Goal: Information Seeking & Learning: Learn about a topic

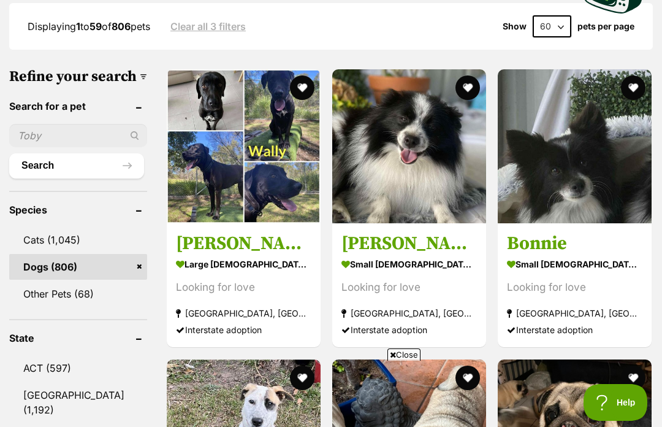
scroll to position [389, 0]
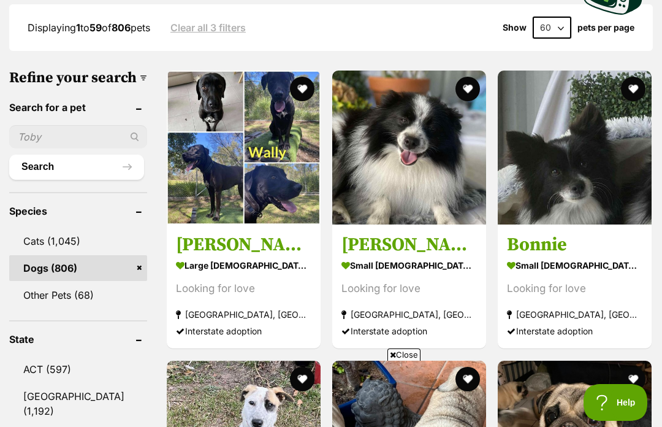
click at [635, 77] on button "favourite" at bounding box center [633, 89] width 25 height 25
click at [459, 77] on button "favourite" at bounding box center [468, 89] width 25 height 25
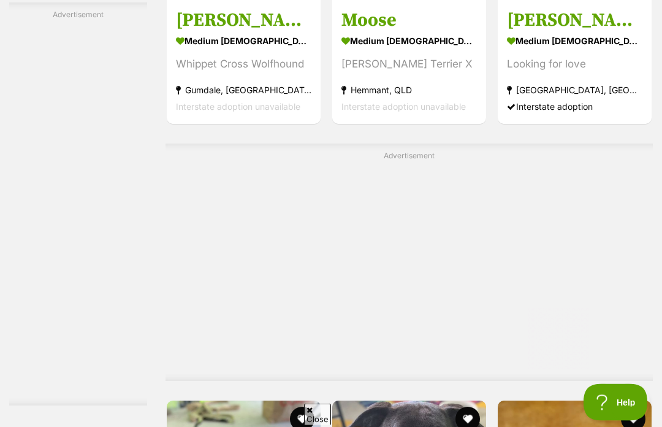
scroll to position [5666, 0]
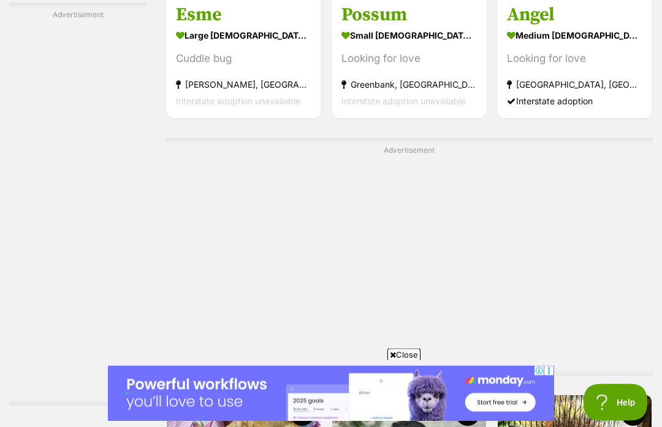
scroll to position [7354, 0]
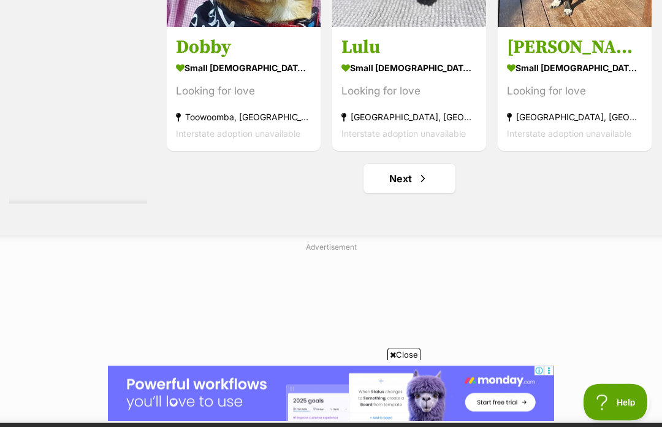
scroll to position [7876, 0]
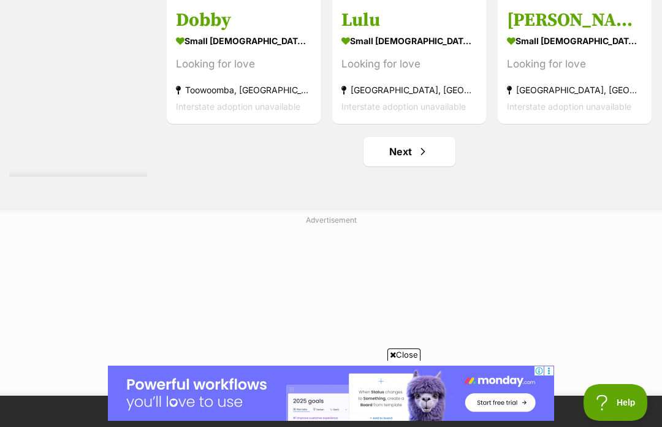
scroll to position [7903, 0]
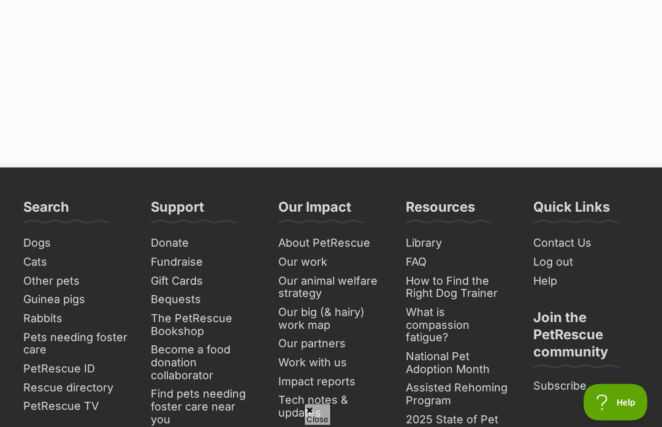
scroll to position [8132, 0]
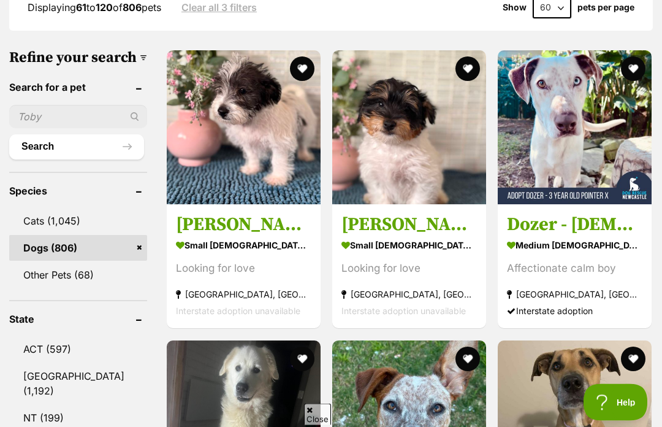
scroll to position [329, 0]
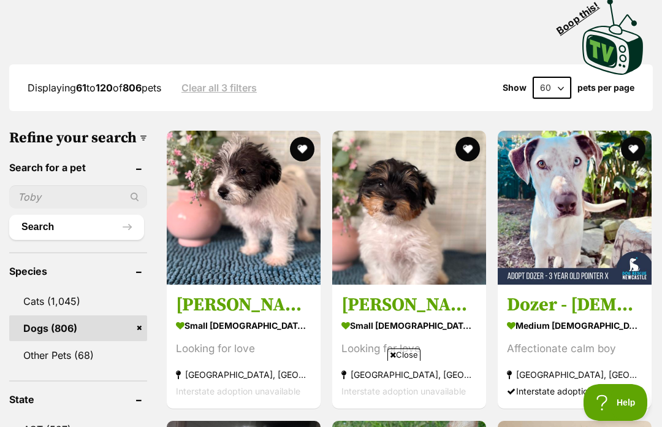
click at [461, 137] on button "favourite" at bounding box center [468, 149] width 25 height 25
click at [290, 137] on button "favourite" at bounding box center [302, 149] width 25 height 25
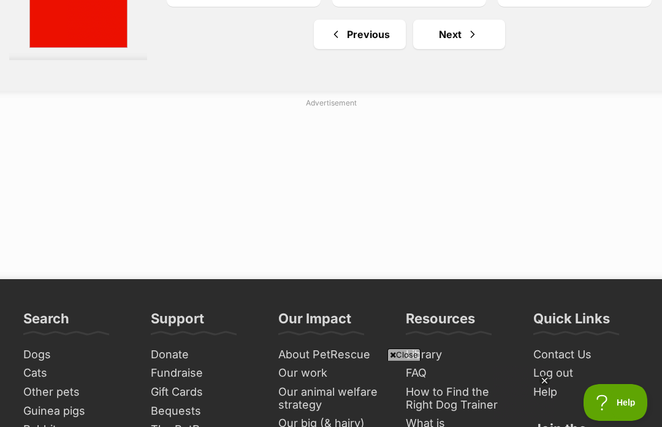
scroll to position [8003, 0]
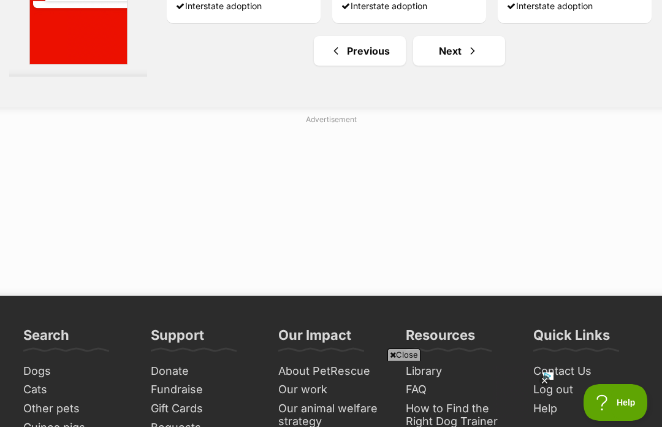
click at [467, 58] on span "Next page" at bounding box center [473, 51] width 12 height 15
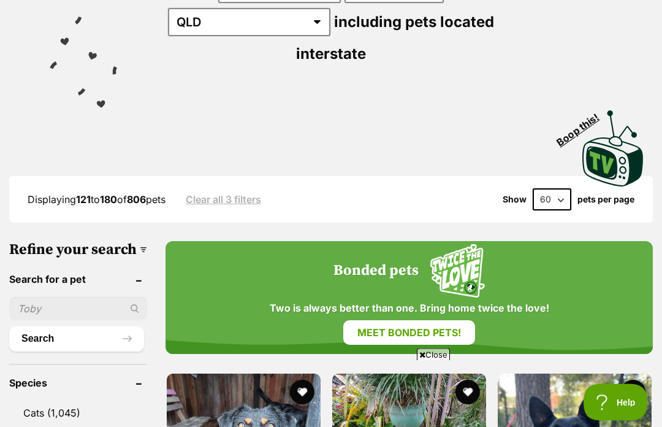
scroll to position [217, 0]
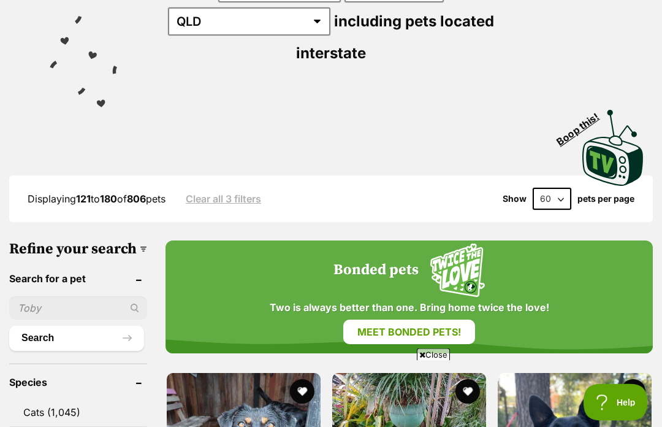
click at [563, 188] on select "20 40 60" at bounding box center [552, 199] width 39 height 22
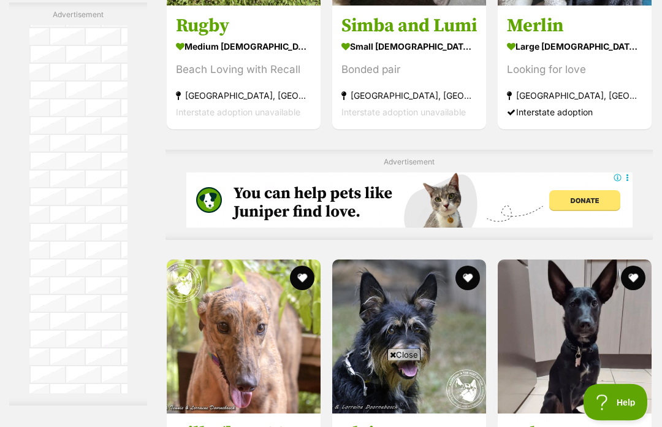
scroll to position [6595, 0]
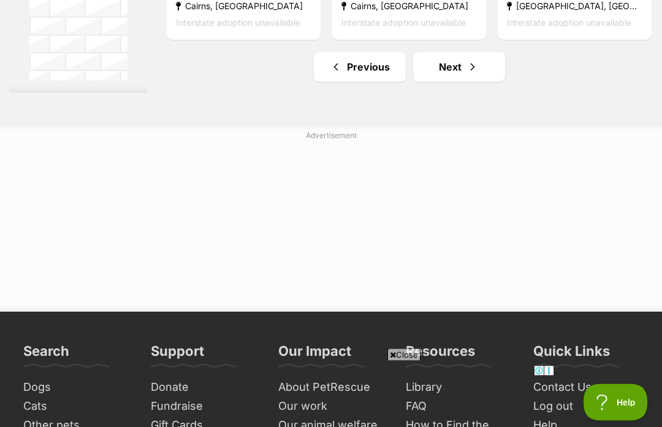
scroll to position [7383, 0]
click at [467, 74] on span "Next page" at bounding box center [473, 67] width 12 height 15
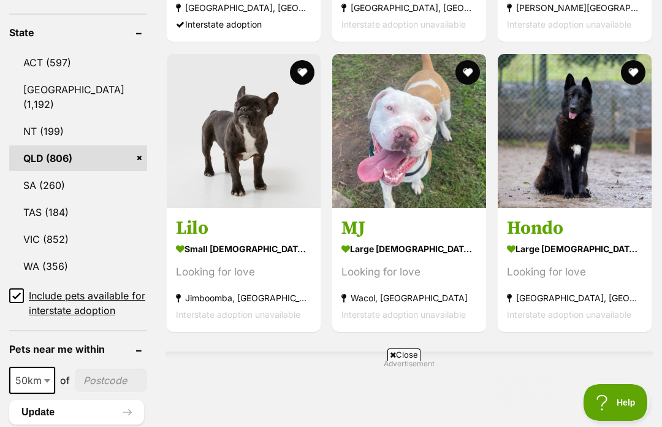
scroll to position [695, 0]
click at [290, 61] on button "favourite" at bounding box center [302, 73] width 25 height 25
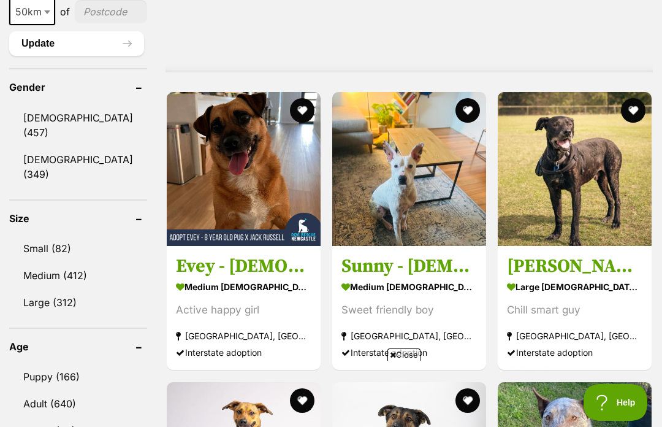
scroll to position [1067, 0]
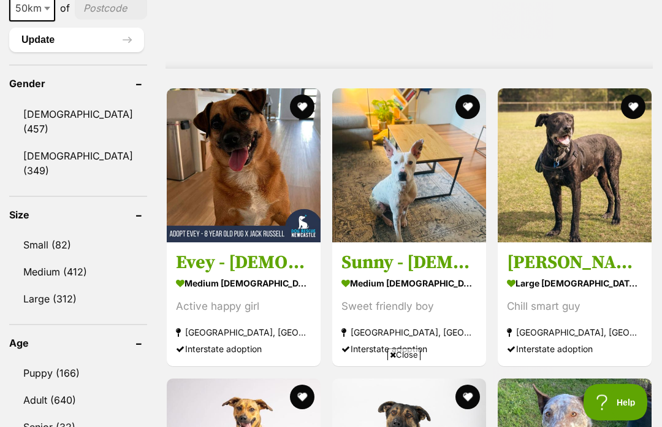
click at [60, 232] on link "Small (82)" at bounding box center [78, 245] width 138 height 26
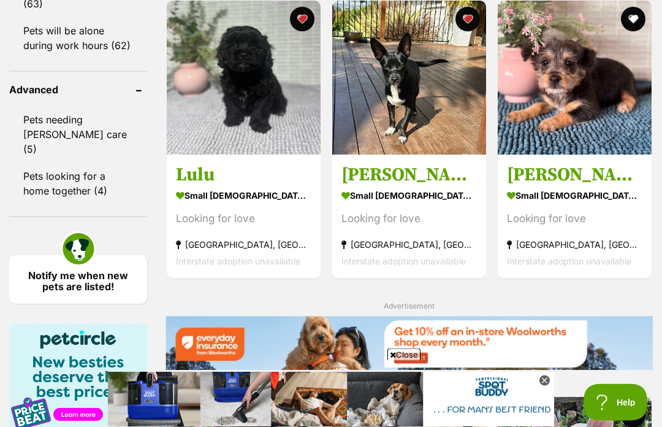
click at [635, 32] on button "favourite" at bounding box center [633, 19] width 25 height 25
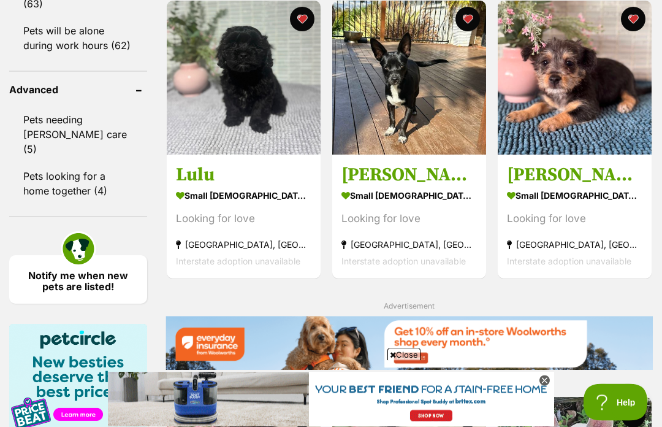
click at [634, 32] on button "favourite" at bounding box center [633, 19] width 25 height 25
click at [634, 31] on button "favourite" at bounding box center [633, 19] width 25 height 25
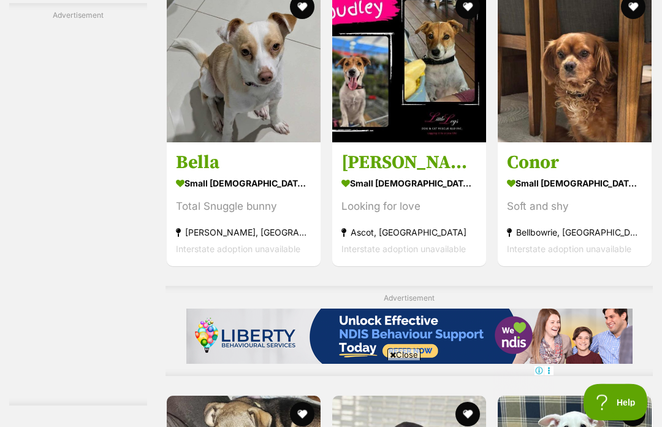
click at [635, 20] on button "favourite" at bounding box center [633, 7] width 25 height 25
click at [457, 19] on button "favourite" at bounding box center [468, 6] width 25 height 25
click at [290, 19] on button "favourite" at bounding box center [302, 6] width 25 height 25
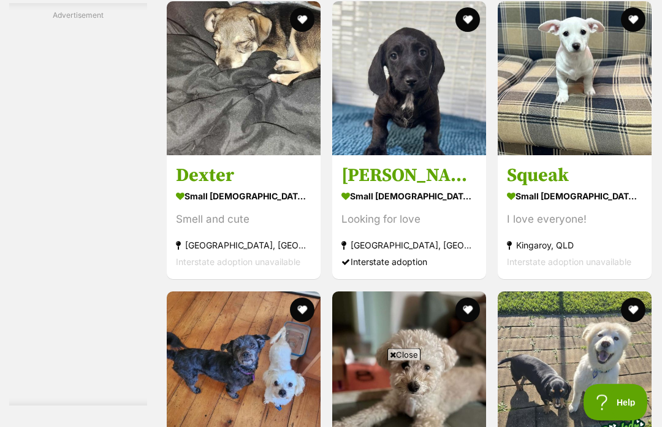
scroll to position [4373, 0]
click at [632, 32] on button "favourite" at bounding box center [633, 19] width 25 height 25
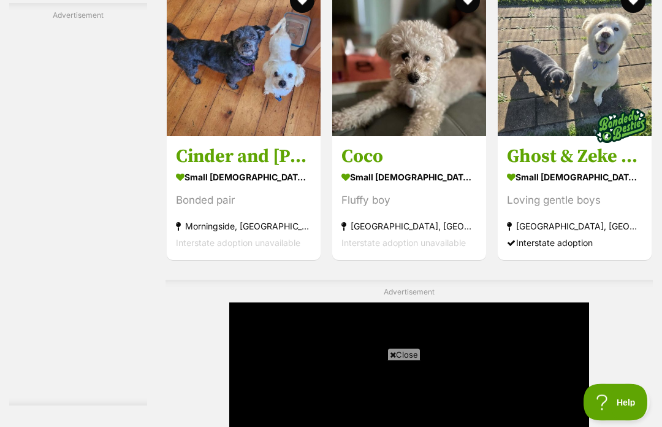
scroll to position [4682, 0]
click at [456, 13] on button "favourite" at bounding box center [468, 0] width 25 height 25
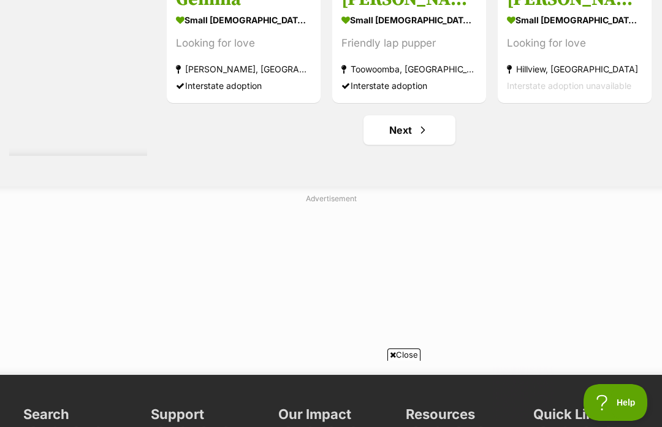
scroll to position [0, 0]
click at [410, 145] on link "Next" at bounding box center [410, 129] width 92 height 29
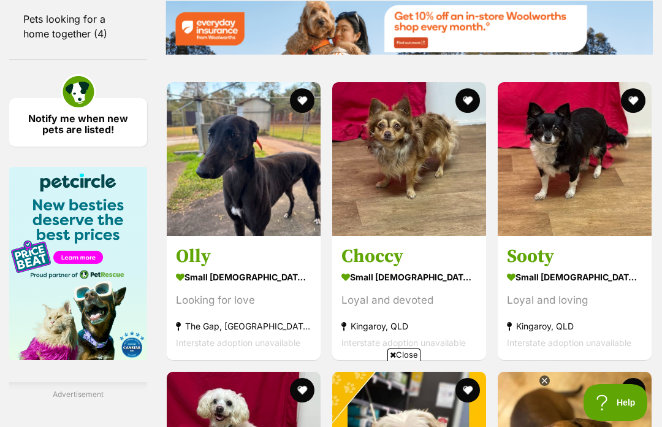
click at [639, 113] on button "favourite" at bounding box center [633, 100] width 25 height 25
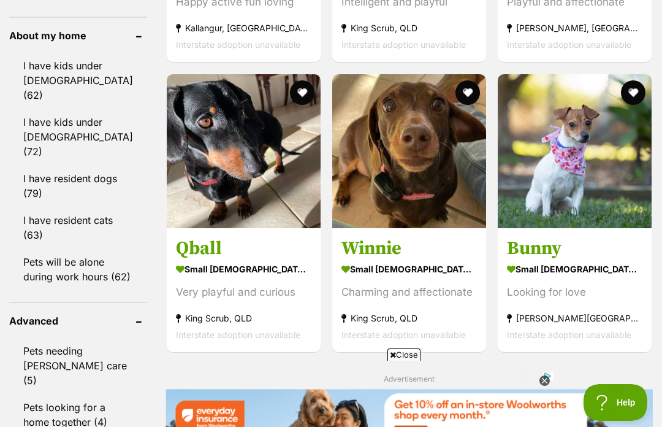
scroll to position [1500, 0]
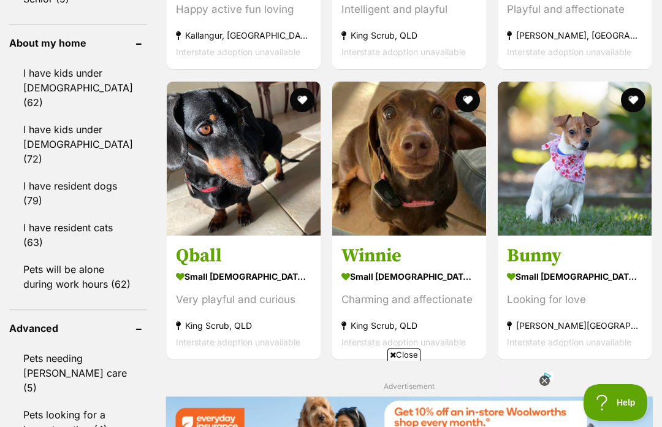
click at [639, 102] on button "favourite" at bounding box center [633, 100] width 25 height 25
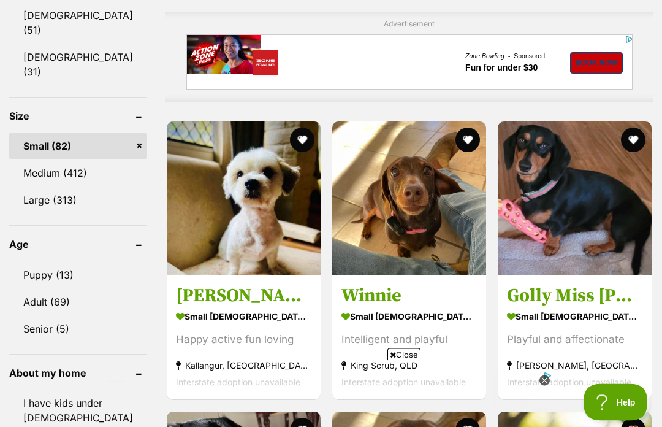
scroll to position [1167, 0]
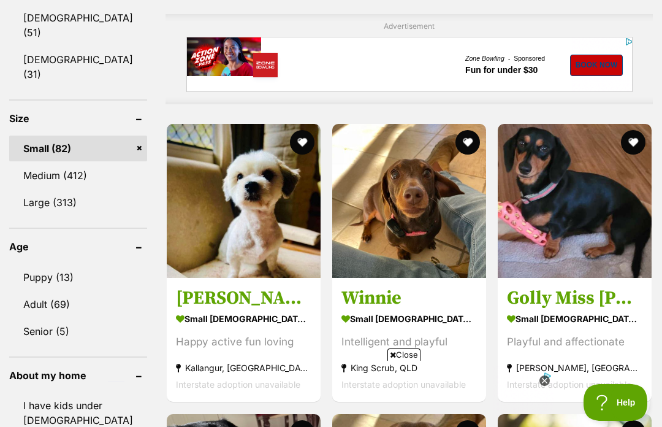
click at [290, 136] on button "favourite" at bounding box center [302, 142] width 25 height 25
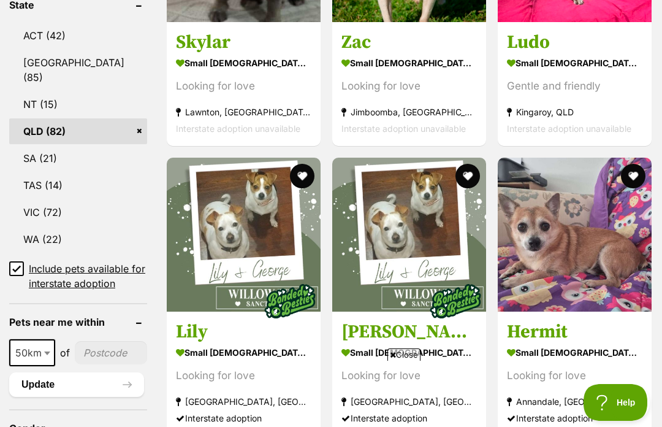
scroll to position [745, 0]
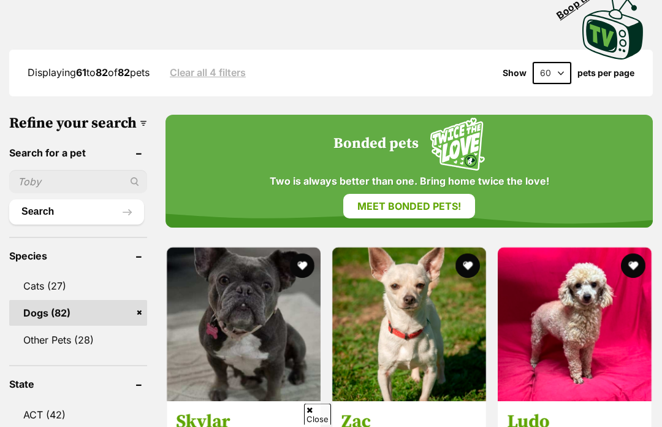
scroll to position [344, 0]
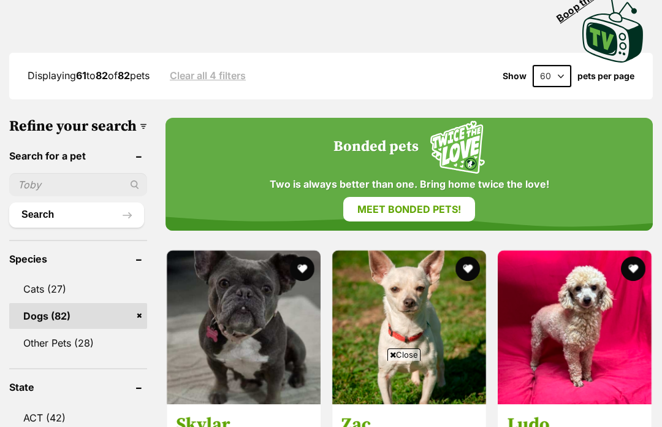
click at [638, 256] on button "favourite" at bounding box center [633, 268] width 25 height 25
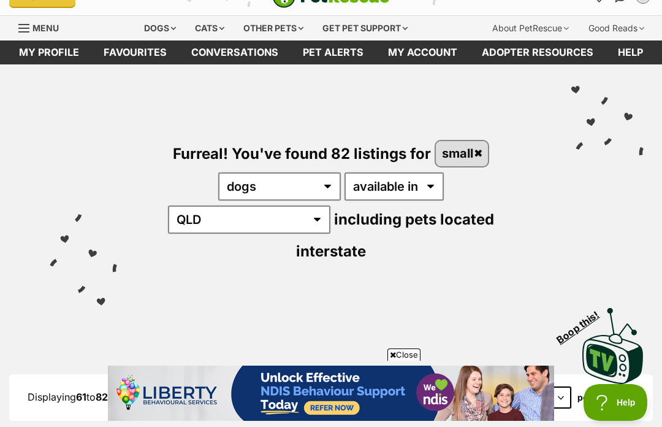
scroll to position [0, 0]
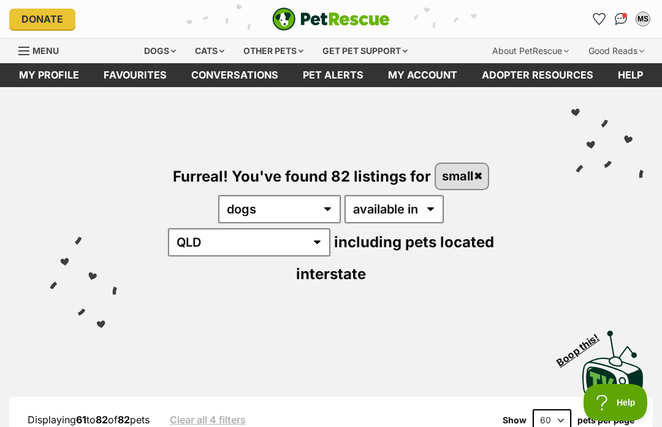
click at [622, 20] on img "Conversations" at bounding box center [621, 19] width 13 height 12
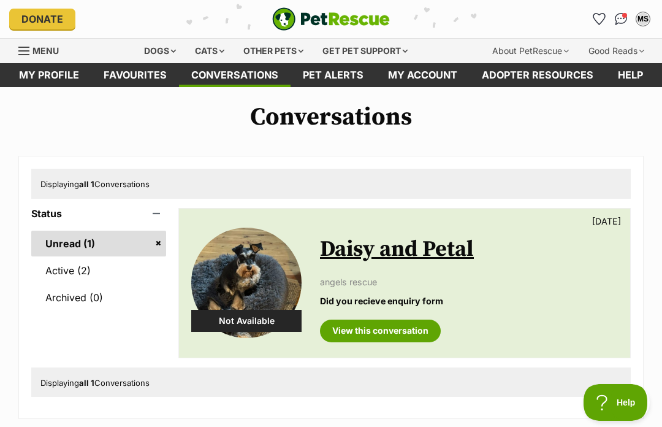
click at [599, 21] on icon "Favourites" at bounding box center [600, 18] width 12 height 11
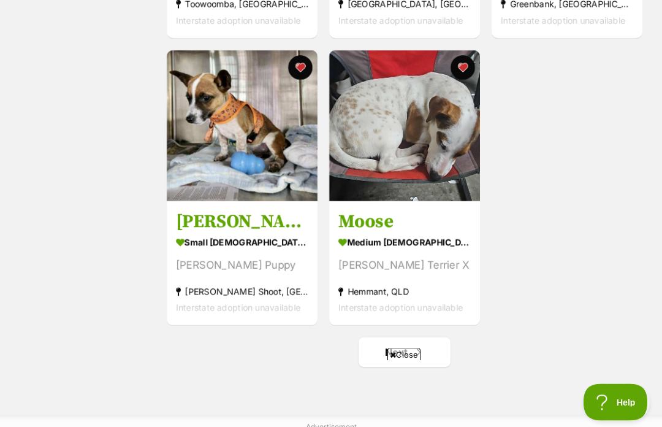
scroll to position [1921, 0]
click at [424, 356] on span "Next page" at bounding box center [419, 352] width 12 height 15
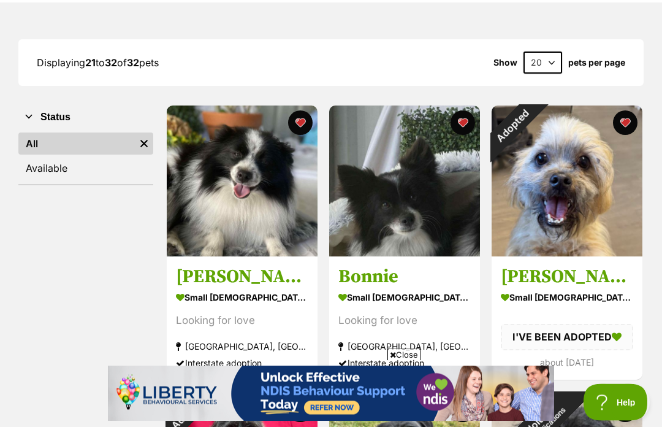
scroll to position [145, 0]
click at [533, 128] on div "Adopted" at bounding box center [512, 126] width 41 height 41
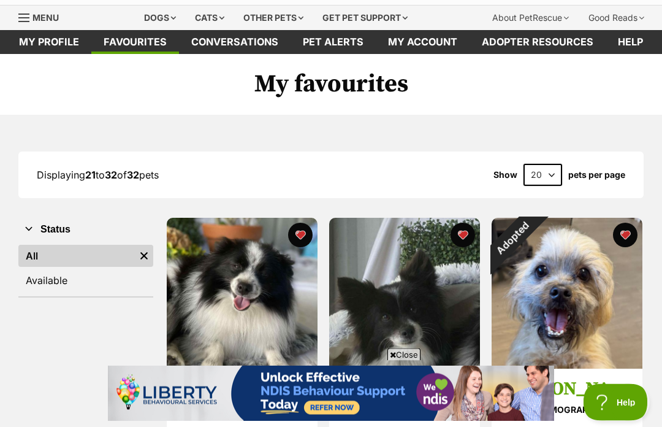
scroll to position [29, 0]
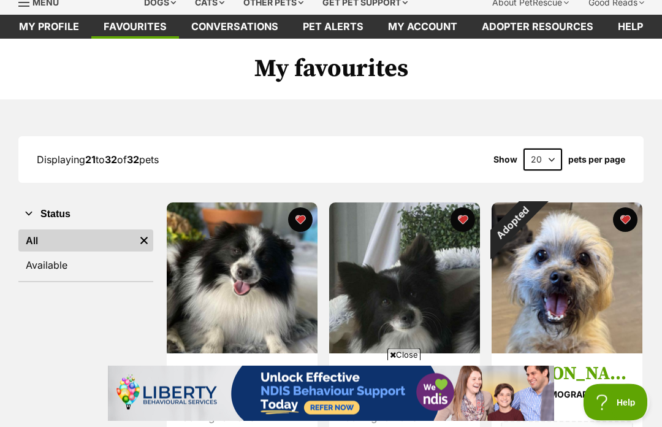
click at [552, 163] on select "20 40 60" at bounding box center [543, 160] width 39 height 22
select select "60"
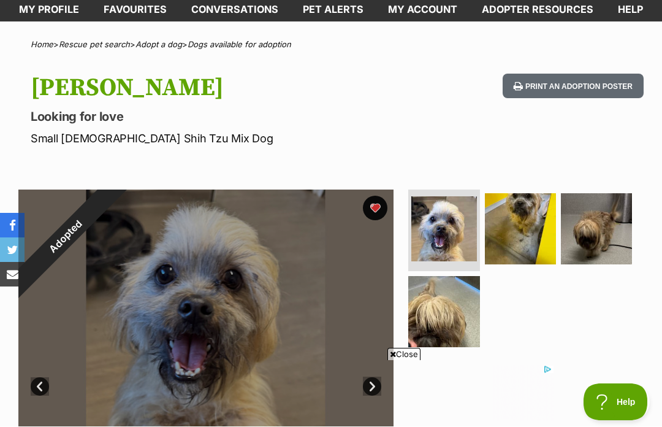
scroll to position [66, 0]
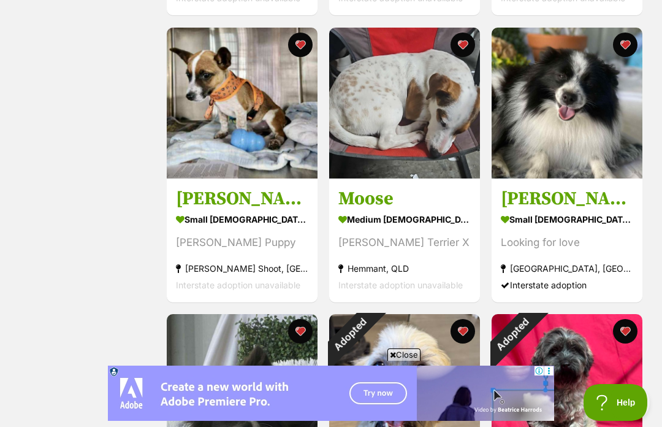
scroll to position [1943, 0]
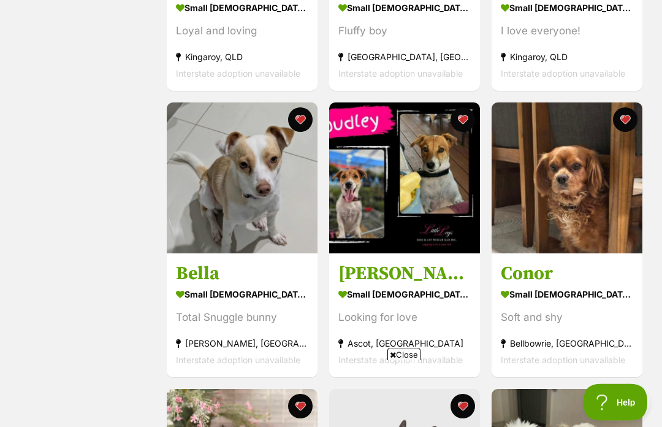
scroll to position [722, 0]
click at [576, 274] on h3 "Conor" at bounding box center [567, 273] width 132 height 23
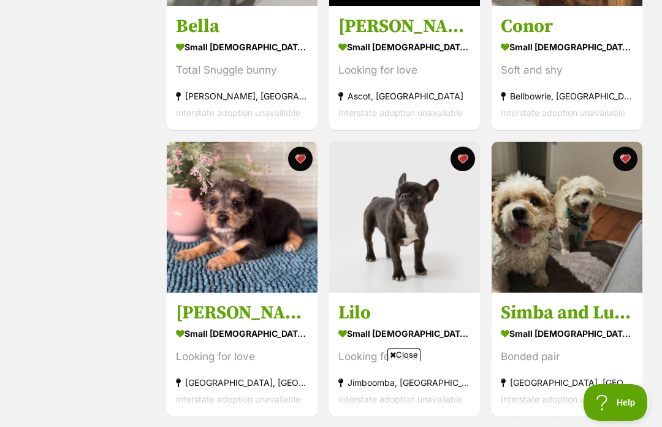
scroll to position [0, 0]
click at [225, 330] on div "small male Dog" at bounding box center [242, 334] width 132 height 18
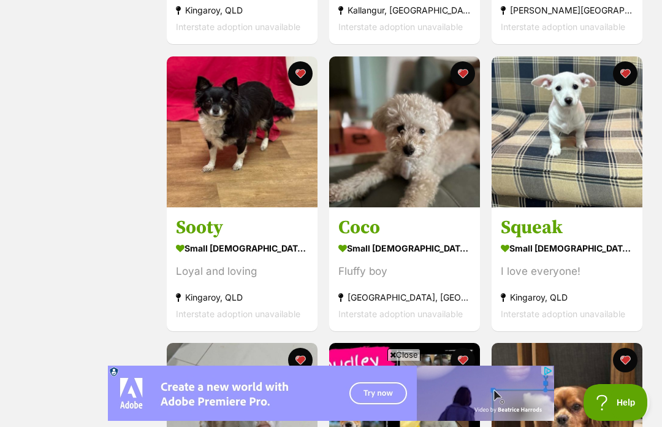
scroll to position [481, 0]
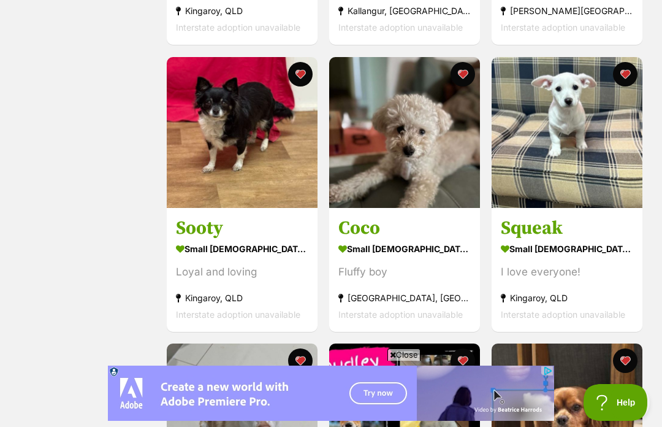
click at [390, 228] on h3 "Coco" at bounding box center [405, 228] width 132 height 23
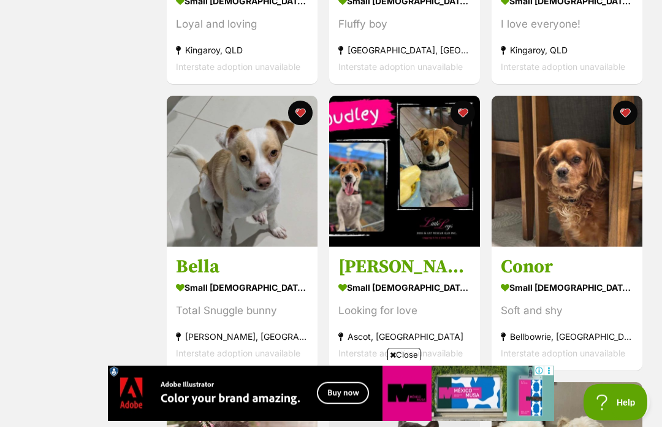
scroll to position [729, 0]
click at [425, 208] on img at bounding box center [404, 171] width 151 height 151
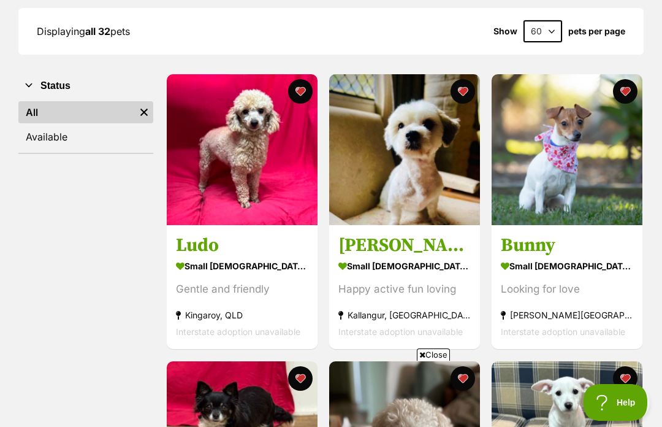
scroll to position [143, 0]
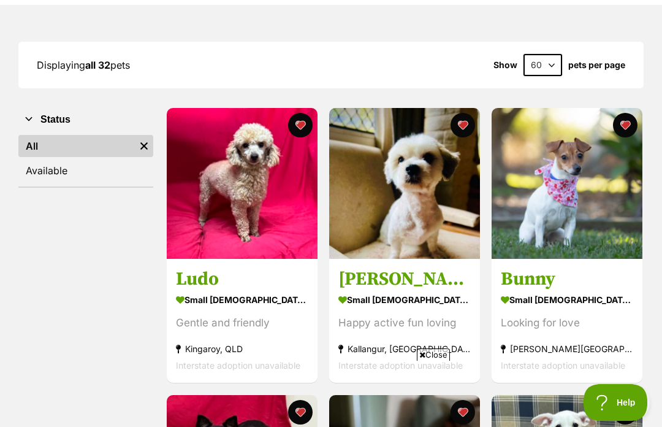
click at [455, 186] on img at bounding box center [404, 183] width 151 height 151
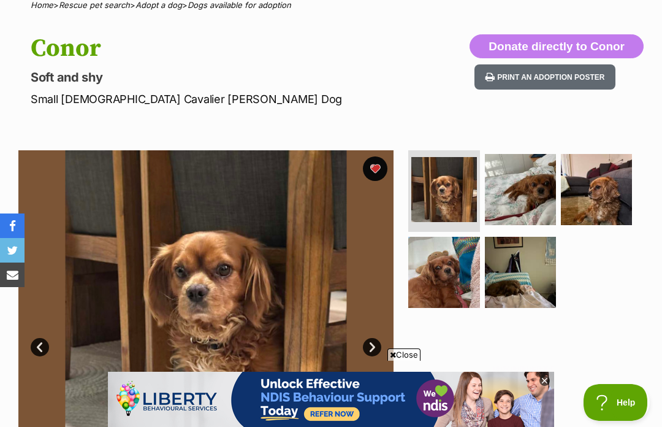
click at [371, 351] on link "Next" at bounding box center [372, 347] width 18 height 18
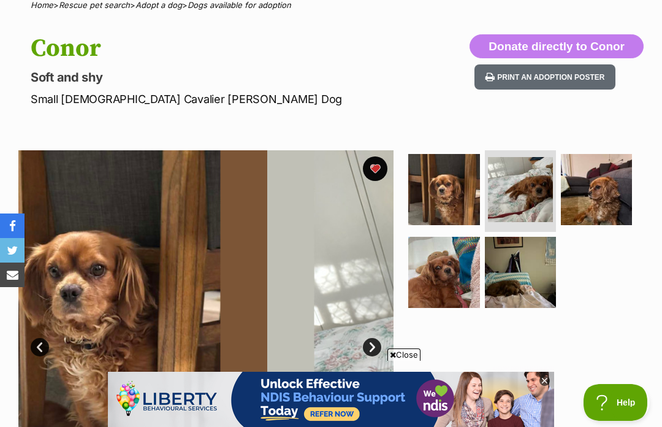
click at [372, 343] on link "Next" at bounding box center [372, 347] width 18 height 18
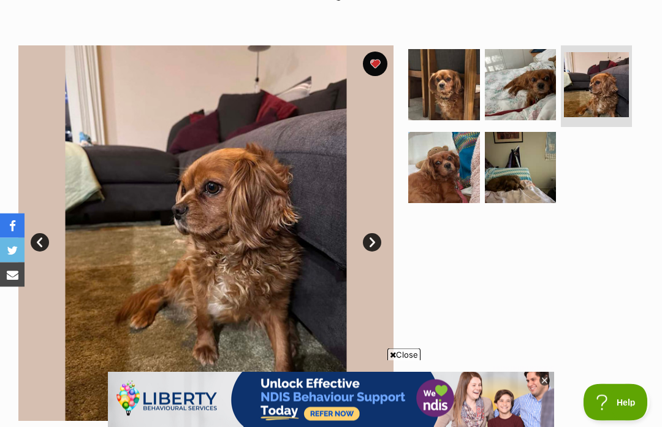
scroll to position [210, 0]
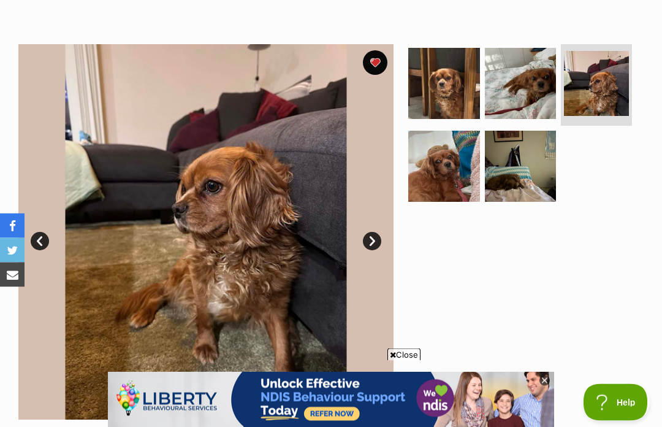
click at [44, 244] on link "Prev" at bounding box center [40, 241] width 18 height 18
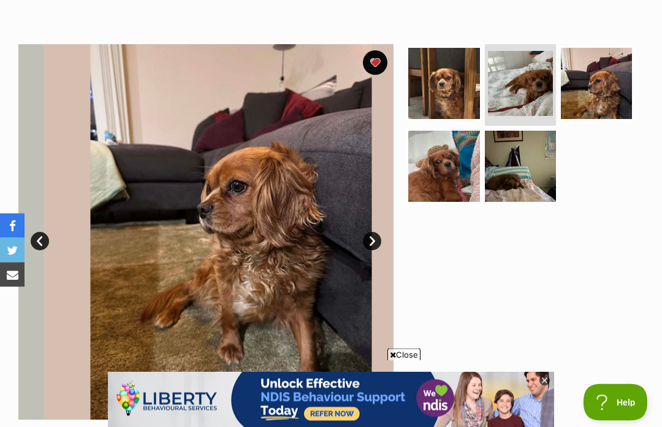
scroll to position [211, 0]
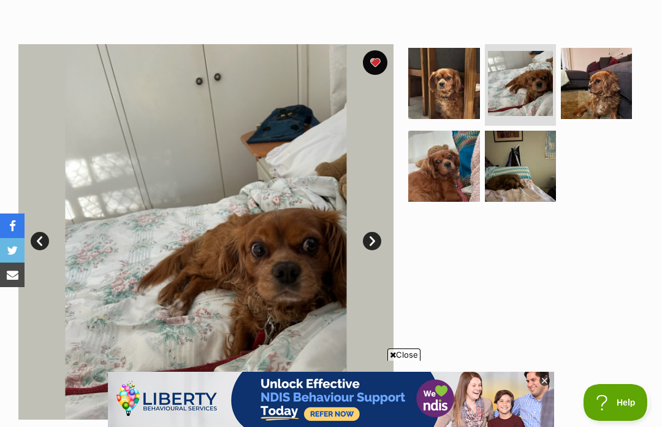
click at [377, 240] on link "Next" at bounding box center [372, 241] width 18 height 18
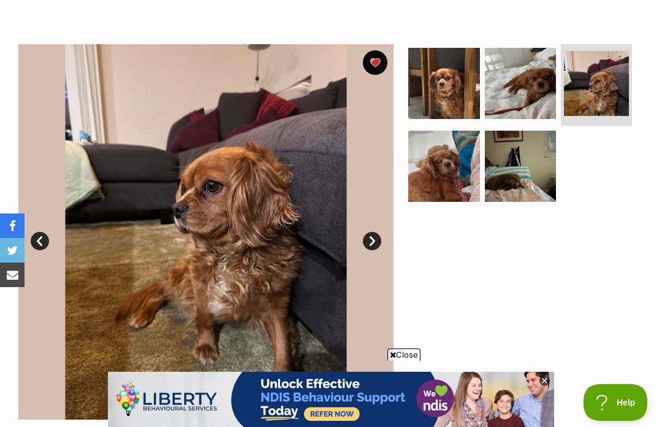
click at [375, 243] on link "Next" at bounding box center [372, 241] width 18 height 18
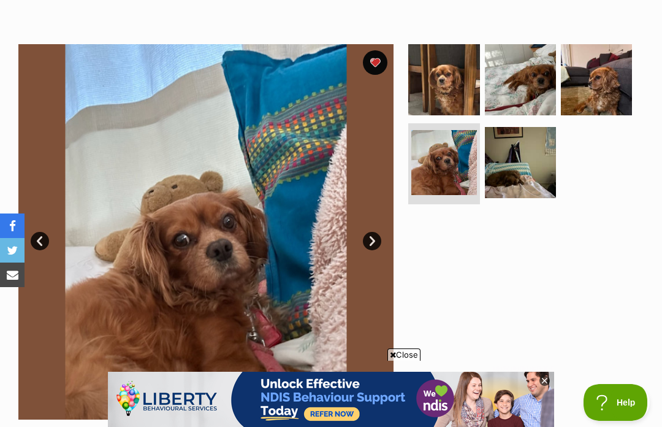
scroll to position [0, 0]
click at [375, 243] on link "Next" at bounding box center [372, 241] width 18 height 18
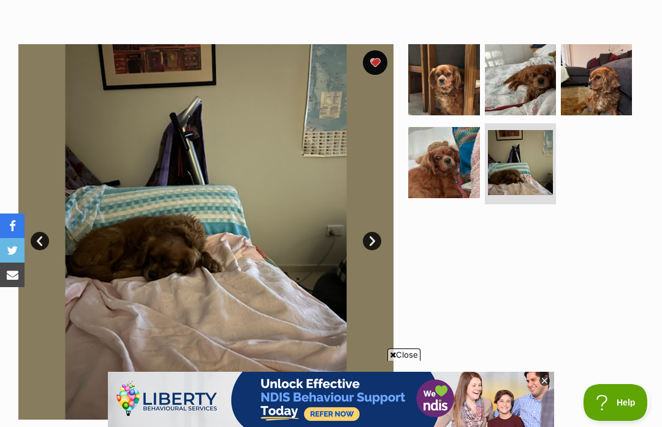
click at [375, 240] on link "Next" at bounding box center [372, 241] width 18 height 18
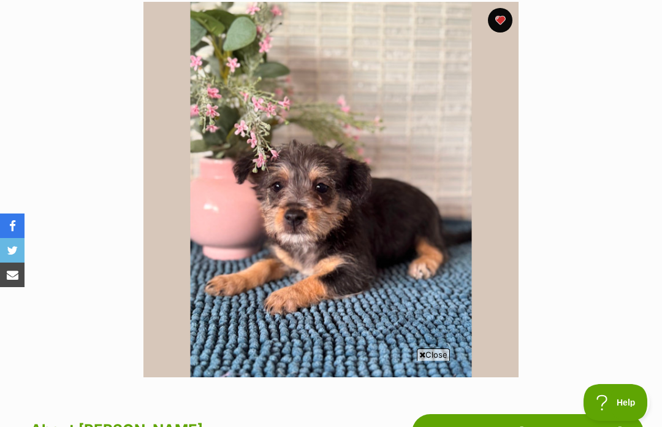
scroll to position [252, 0]
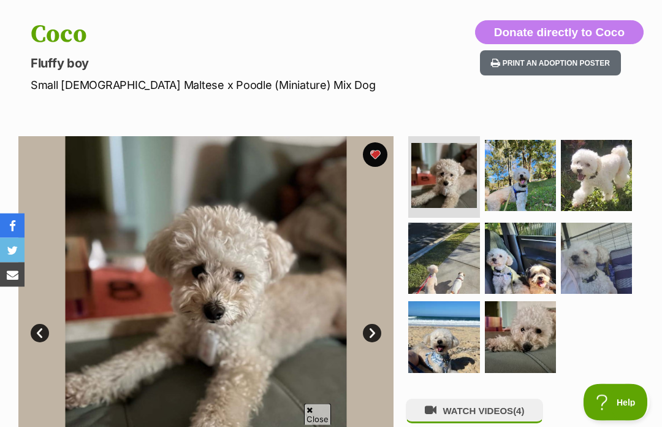
scroll to position [123, 0]
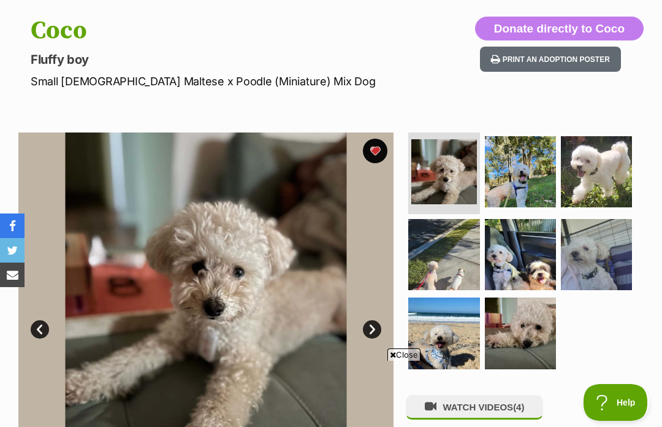
click at [377, 335] on link "Next" at bounding box center [372, 329] width 18 height 18
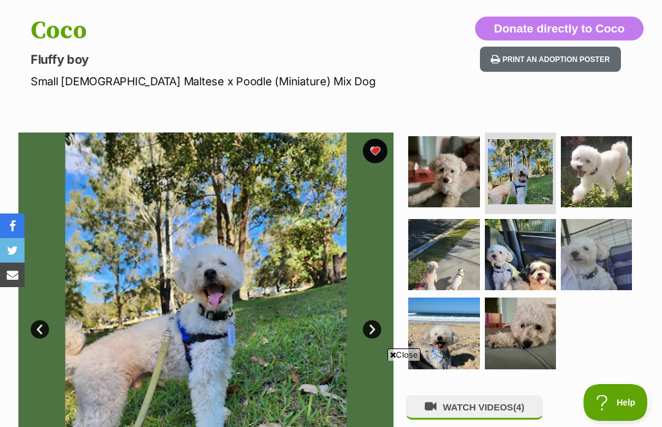
scroll to position [0, 0]
click at [377, 328] on link "Next" at bounding box center [372, 329] width 18 height 18
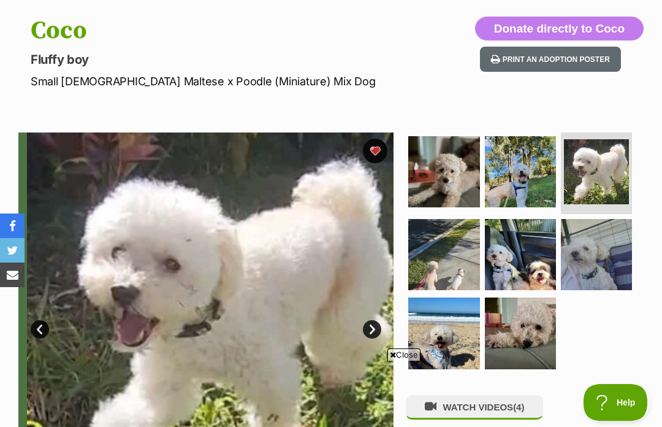
click at [374, 324] on link "Next" at bounding box center [372, 329] width 18 height 18
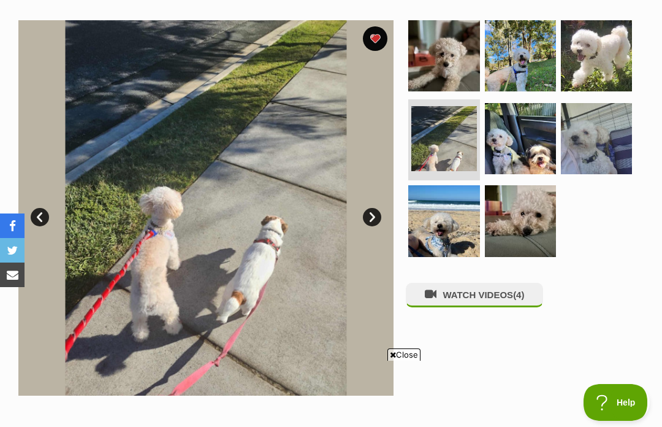
scroll to position [234, 0]
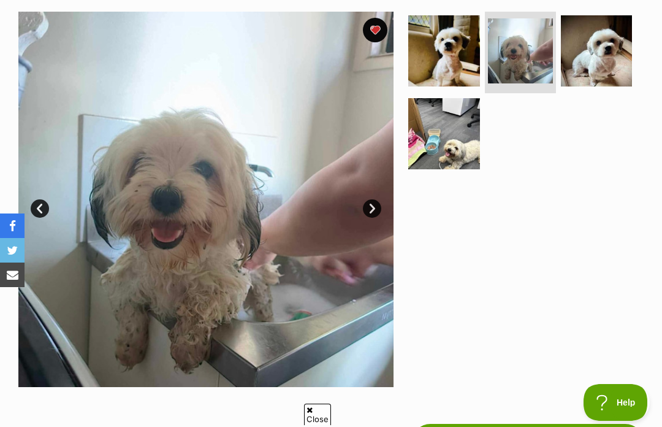
click at [378, 212] on link "Next" at bounding box center [372, 208] width 18 height 18
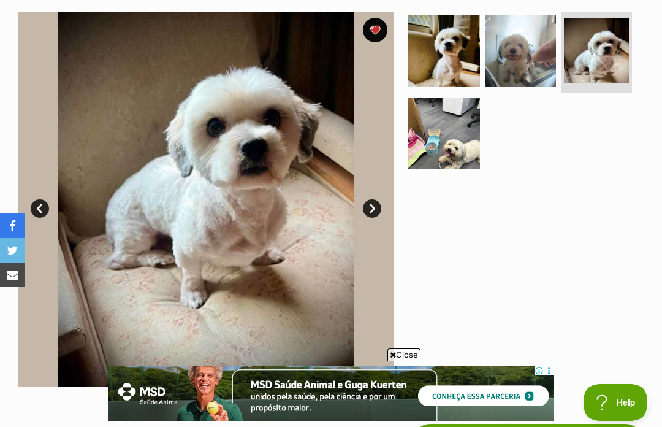
click at [377, 210] on link "Next" at bounding box center [372, 208] width 18 height 18
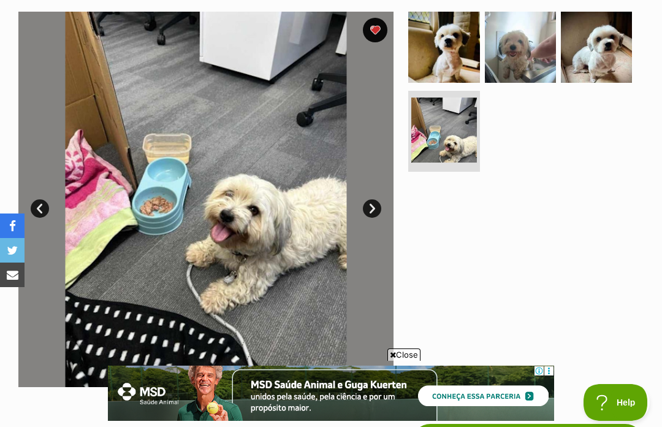
click at [375, 208] on link "Next" at bounding box center [372, 208] width 18 height 18
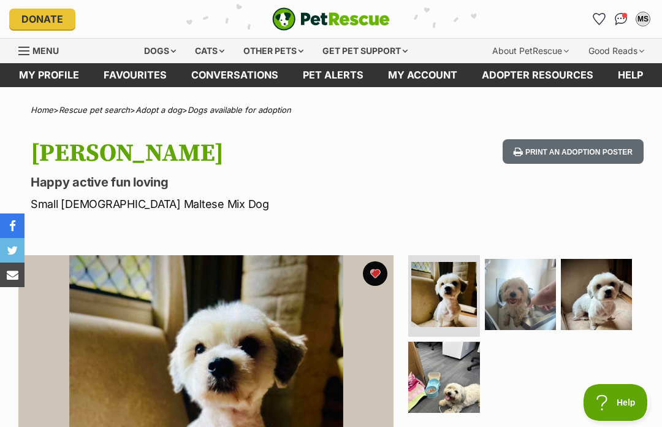
click at [24, 50] on span "Menu" at bounding box center [23, 50] width 11 height 1
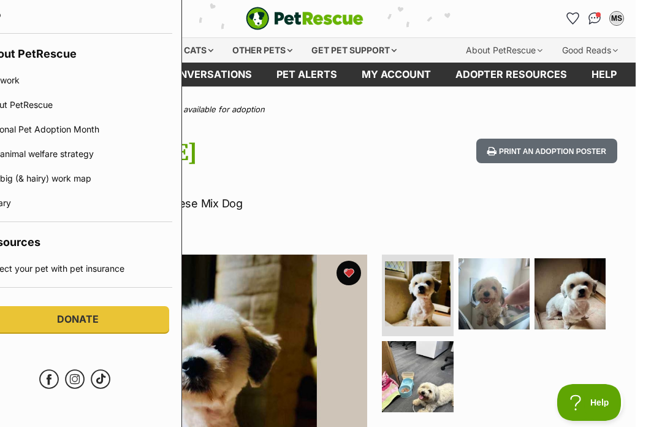
scroll to position [0, 209]
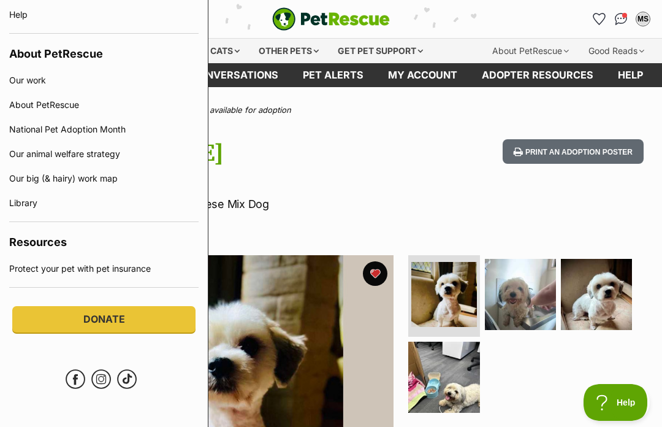
click at [253, 191] on hgroup "Wilson Happy active fun loving Small Male Maltese Mix Dog" at bounding box center [218, 175] width 375 height 73
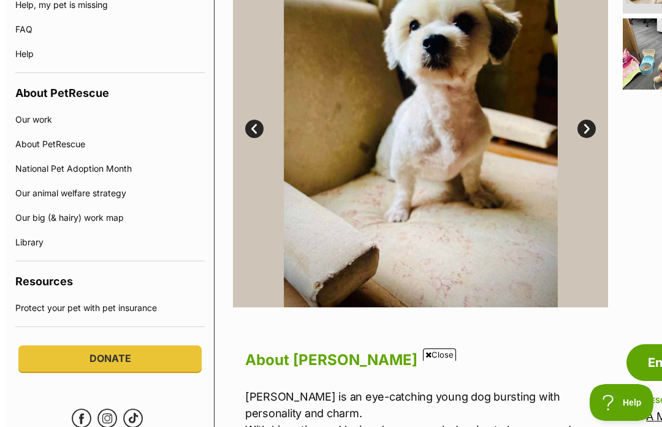
scroll to position [0, 0]
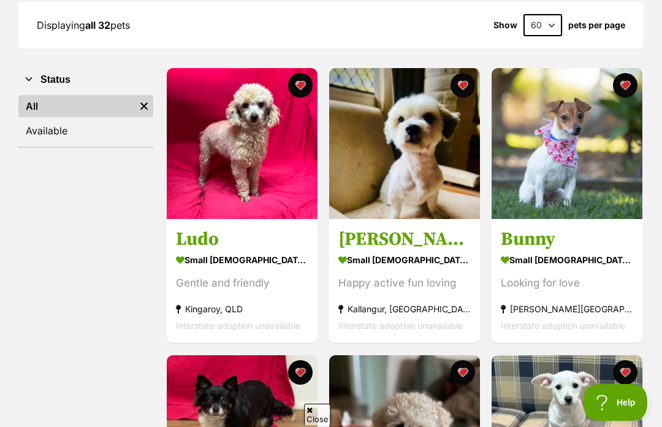
scroll to position [182, 0]
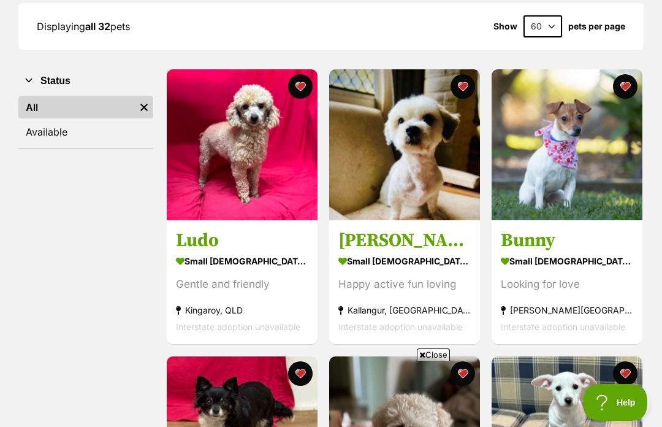
click at [280, 175] on img at bounding box center [242, 144] width 151 height 151
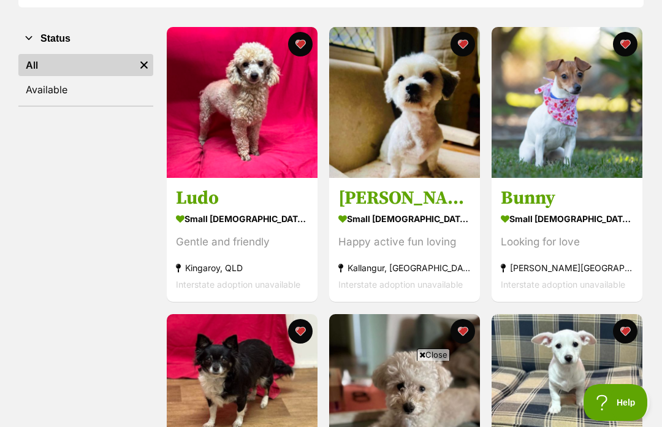
click at [466, 46] on button "favourite" at bounding box center [463, 44] width 25 height 25
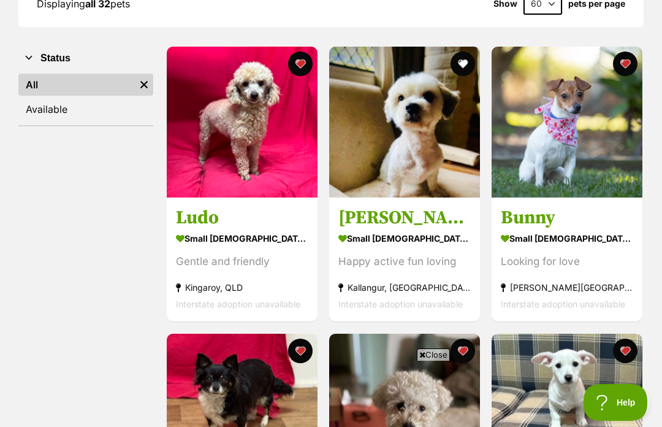
scroll to position [203, 0]
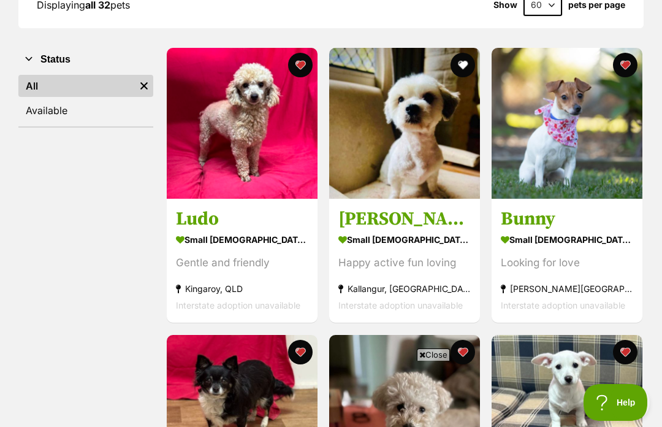
click at [570, 234] on div "small female Dog" at bounding box center [567, 240] width 132 height 18
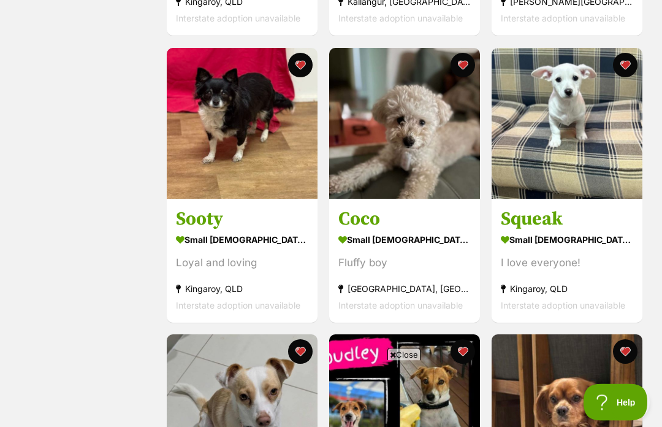
scroll to position [491, 0]
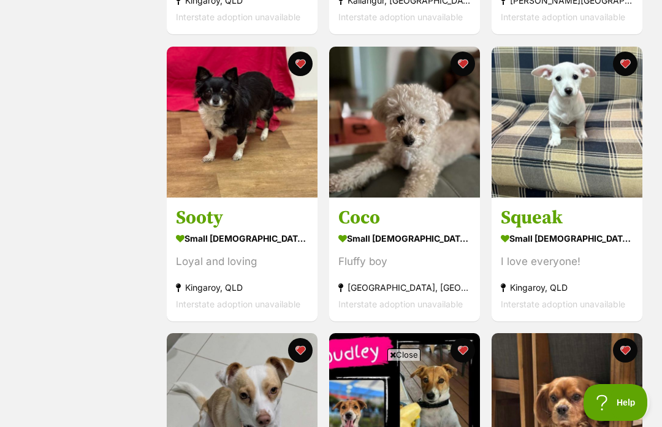
click at [415, 207] on h3 "Coco" at bounding box center [405, 217] width 132 height 23
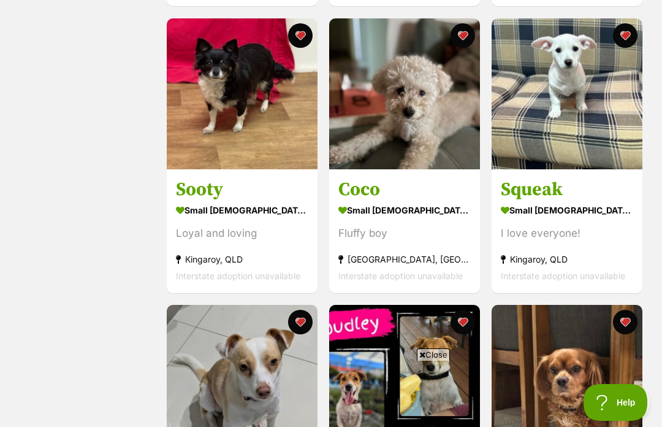
scroll to position [518, 0]
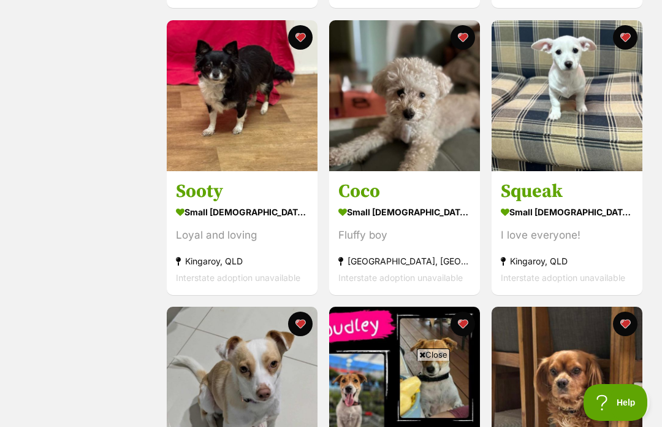
click at [264, 142] on img at bounding box center [242, 95] width 151 height 151
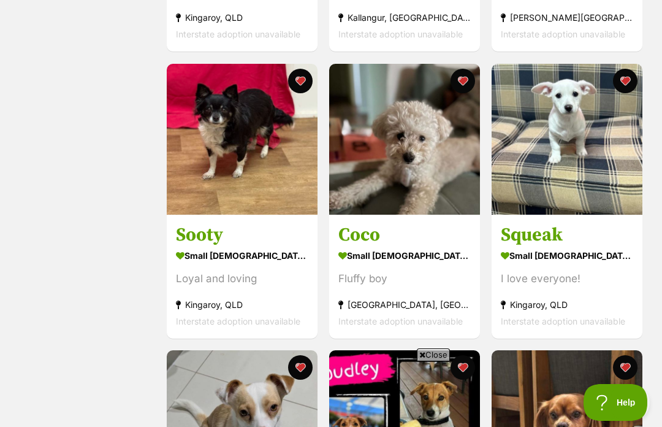
scroll to position [474, 0]
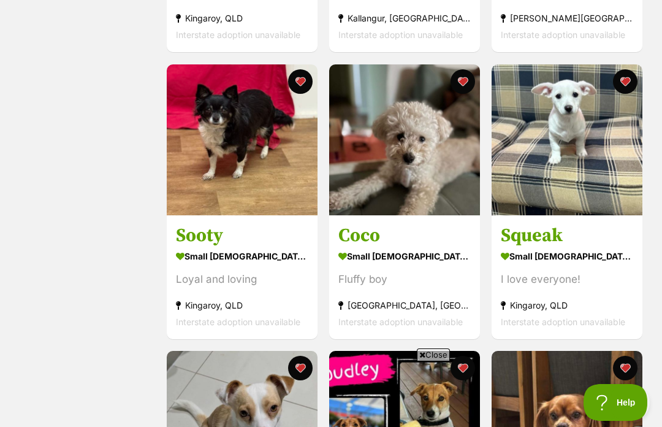
click at [582, 204] on img at bounding box center [567, 139] width 151 height 151
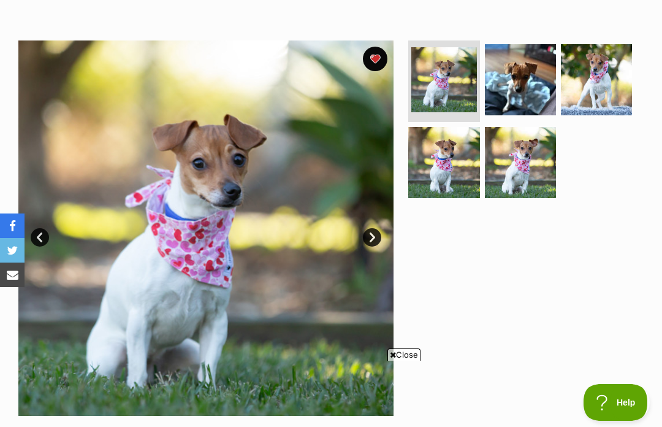
click at [375, 228] on link "Next" at bounding box center [372, 237] width 18 height 18
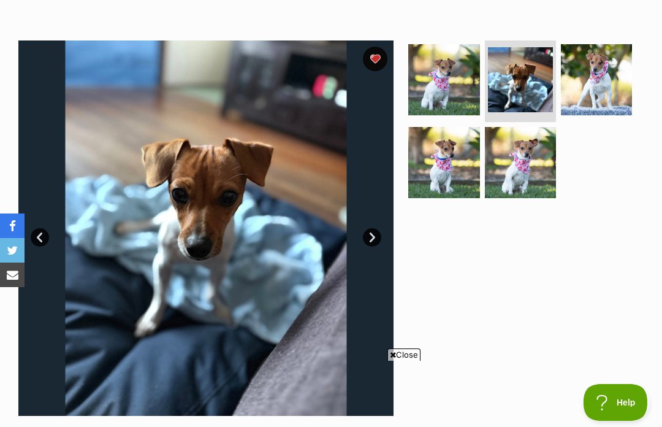
click at [371, 228] on link "Next" at bounding box center [372, 237] width 18 height 18
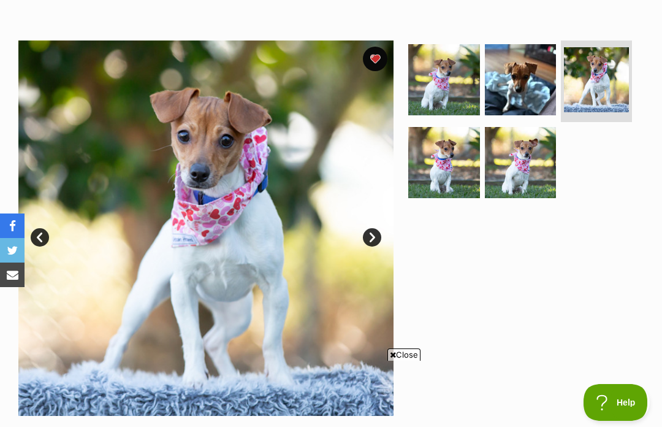
click at [374, 228] on link "Next" at bounding box center [372, 237] width 18 height 18
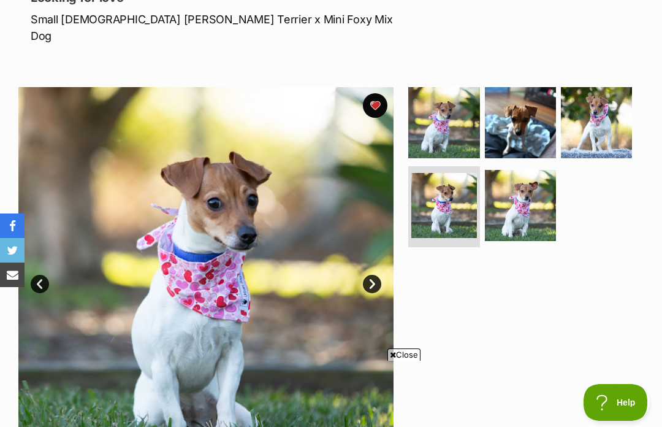
scroll to position [184, 0]
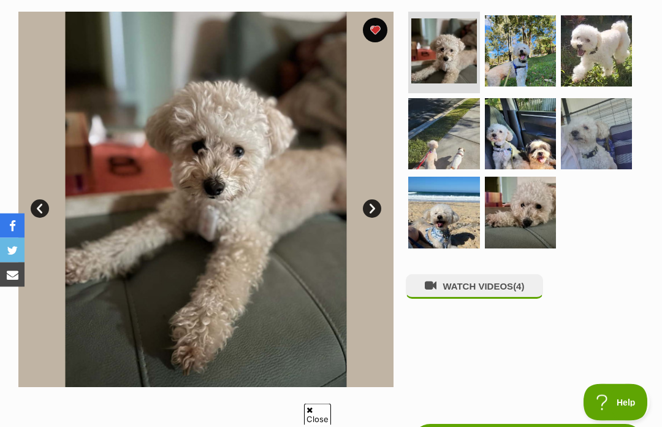
click at [372, 207] on link "Next" at bounding box center [372, 209] width 18 height 18
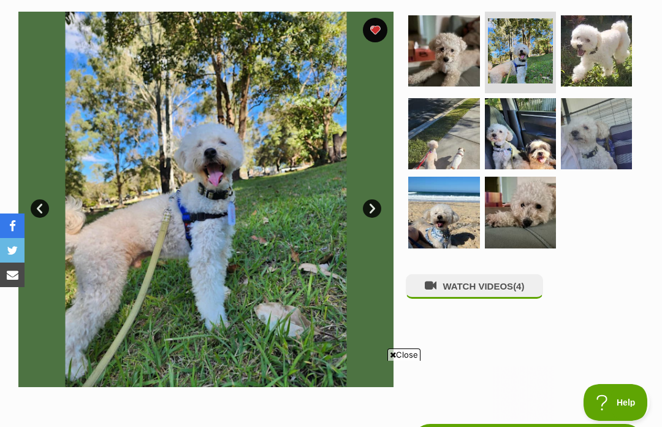
click at [371, 203] on link "Next" at bounding box center [372, 208] width 18 height 18
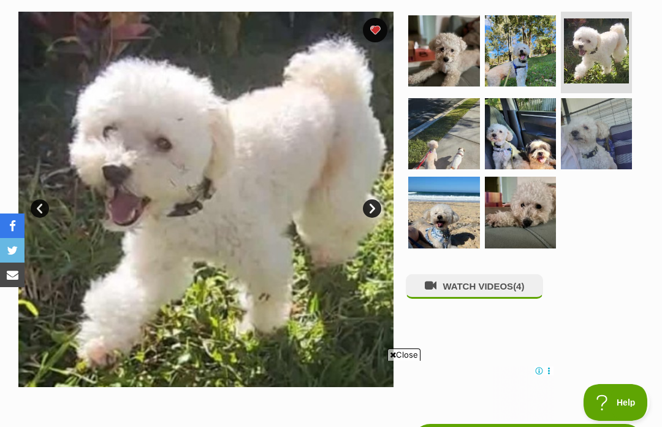
click at [381, 207] on link "Next" at bounding box center [372, 208] width 18 height 18
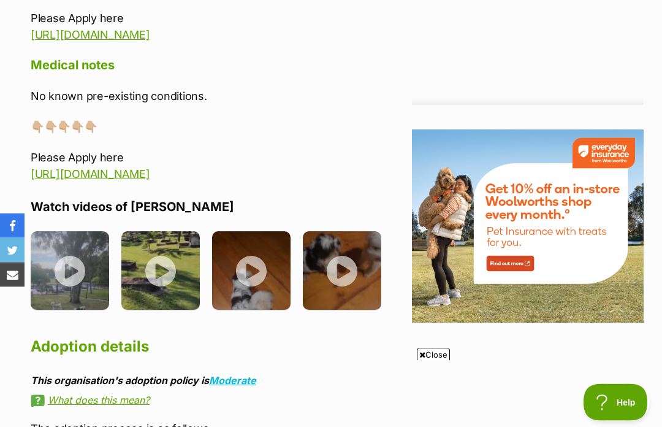
scroll to position [1500, 0]
click at [61, 253] on img at bounding box center [70, 270] width 79 height 79
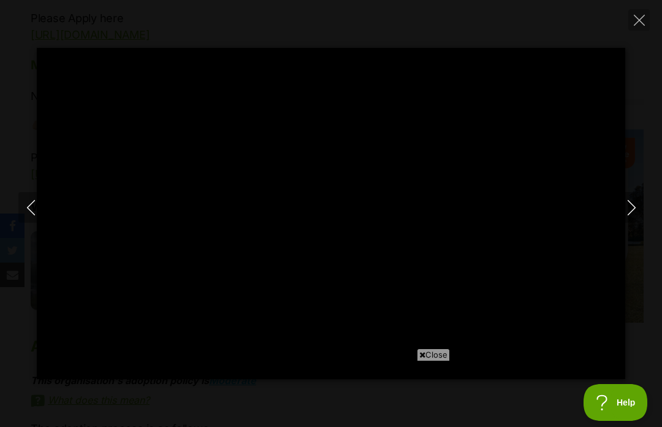
type input "100"
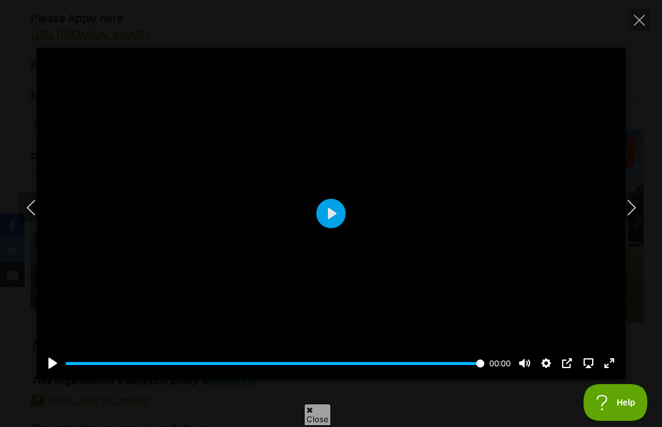
click at [634, 215] on icon "Next" at bounding box center [631, 207] width 15 height 15
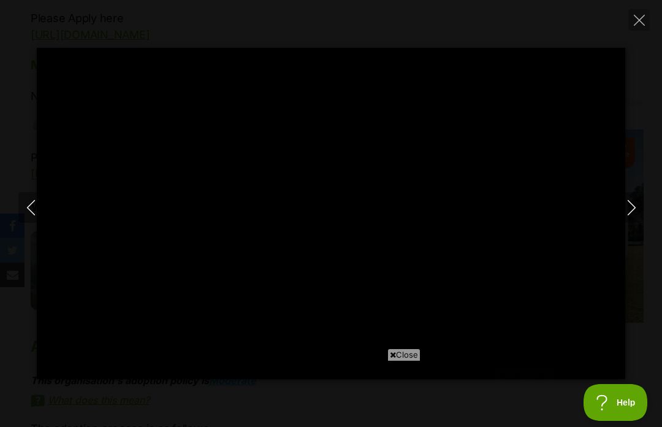
scroll to position [0, 0]
click at [636, 215] on icon "Next" at bounding box center [631, 207] width 15 height 15
type input "66.74"
click at [639, 223] on button "Next" at bounding box center [632, 207] width 25 height 31
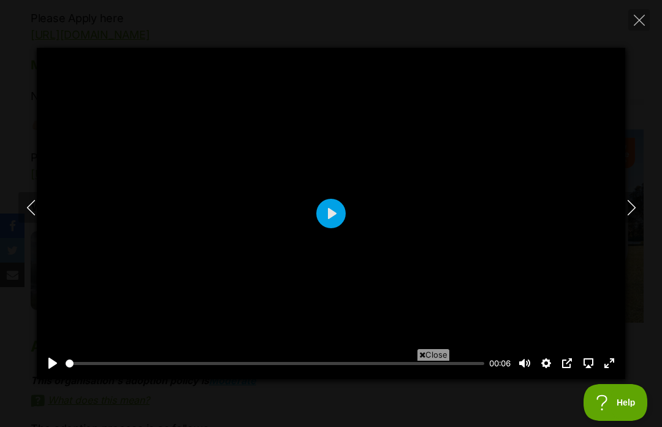
type input "92.71"
click at [632, 215] on icon "Next" at bounding box center [631, 207] width 15 height 15
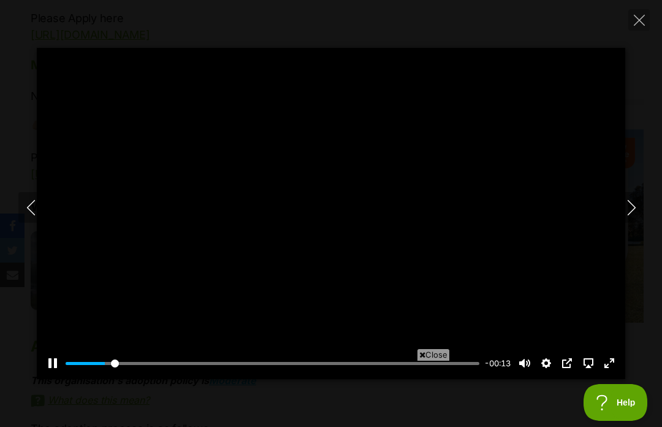
click at [49, 221] on div at bounding box center [331, 213] width 589 height 331
click at [50, 223] on div at bounding box center [331, 213] width 589 height 331
click at [20, 223] on button "Previous" at bounding box center [30, 207] width 25 height 31
type input "24.67"
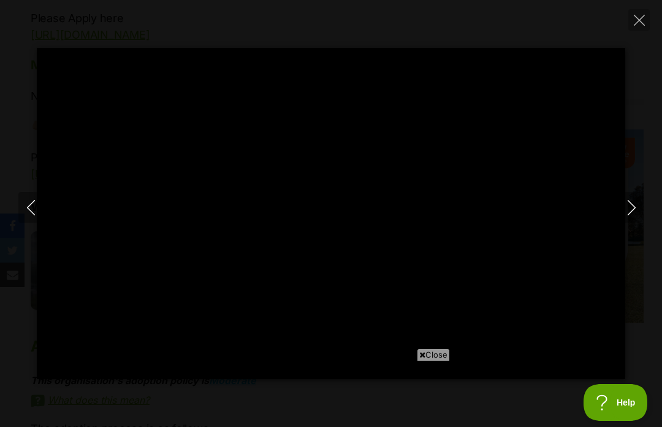
type input "100"
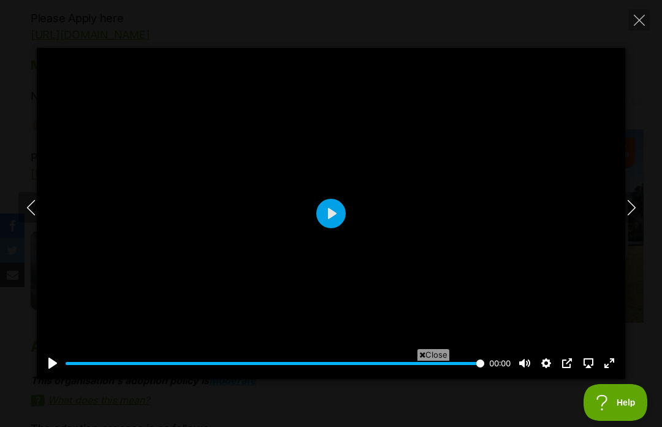
click at [30, 215] on icon "Previous" at bounding box center [30, 207] width 15 height 15
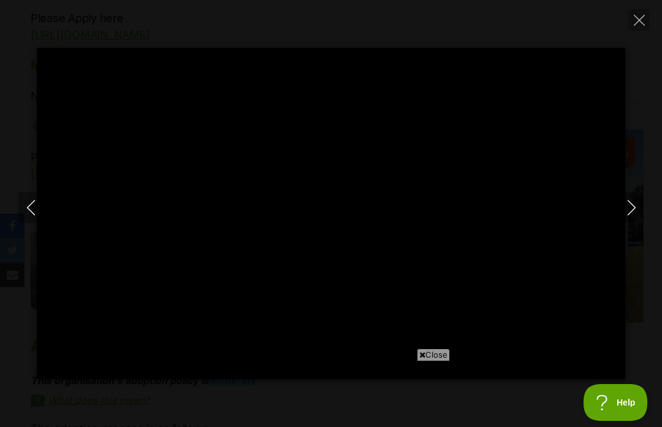
click at [644, 22] on icon "Close" at bounding box center [639, 20] width 11 height 11
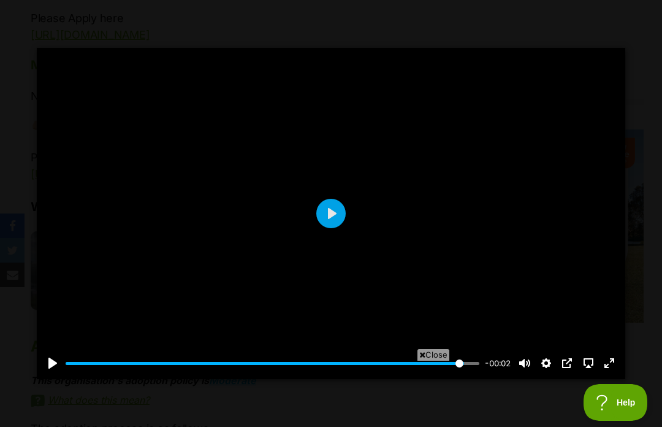
type input "96.34"
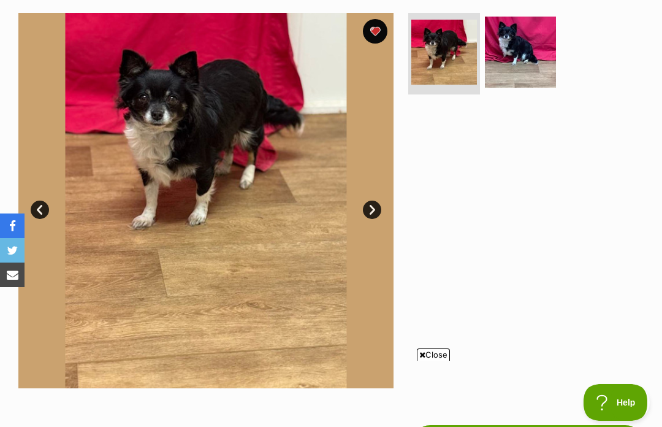
scroll to position [234, 0]
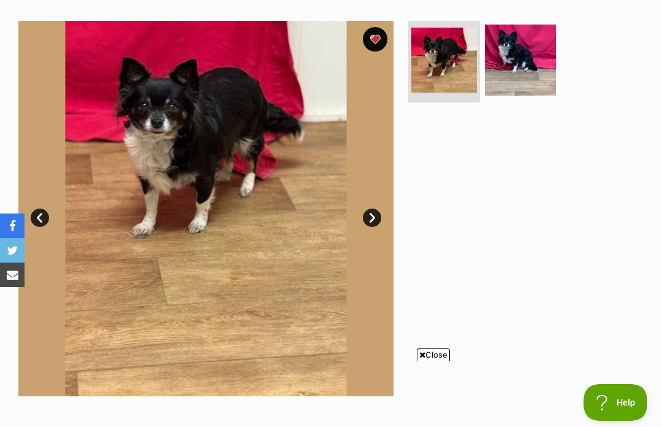
click at [377, 212] on link "Next" at bounding box center [372, 218] width 18 height 18
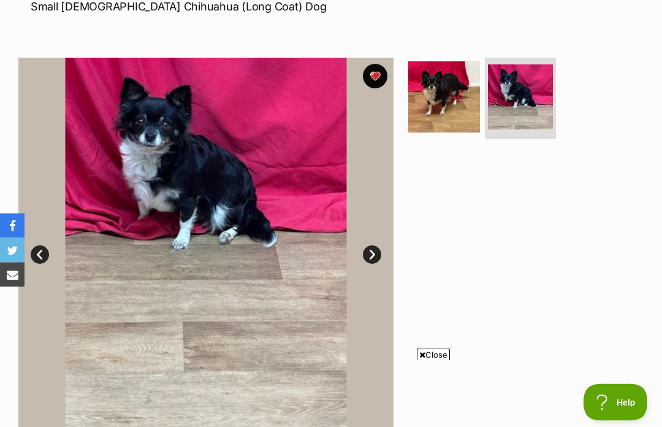
scroll to position [0, 0]
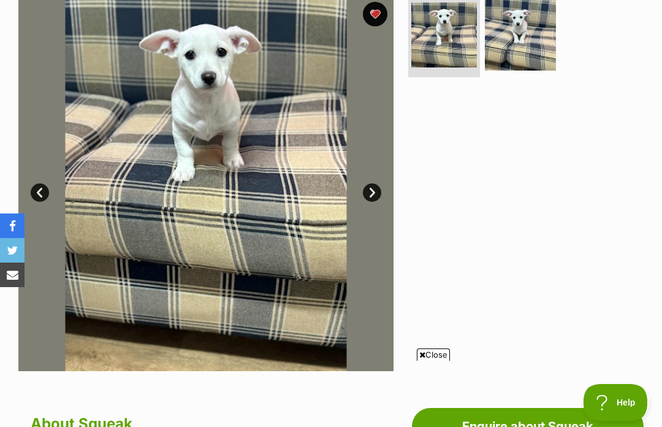
scroll to position [279, 0]
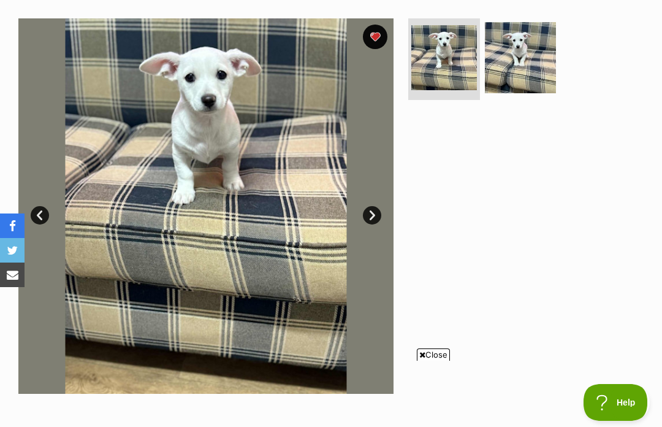
click at [377, 211] on link "Next" at bounding box center [372, 215] width 18 height 18
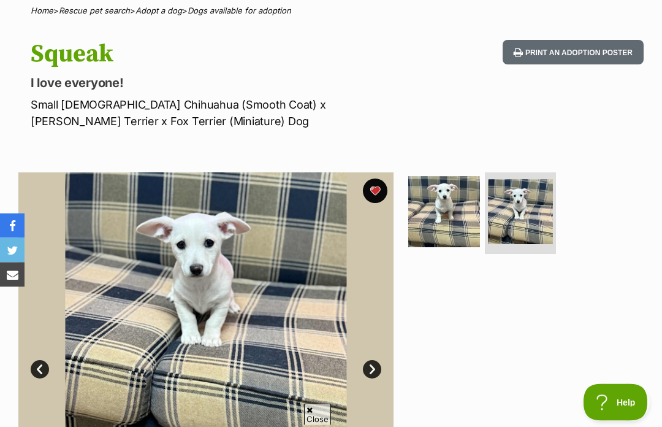
scroll to position [81, 0]
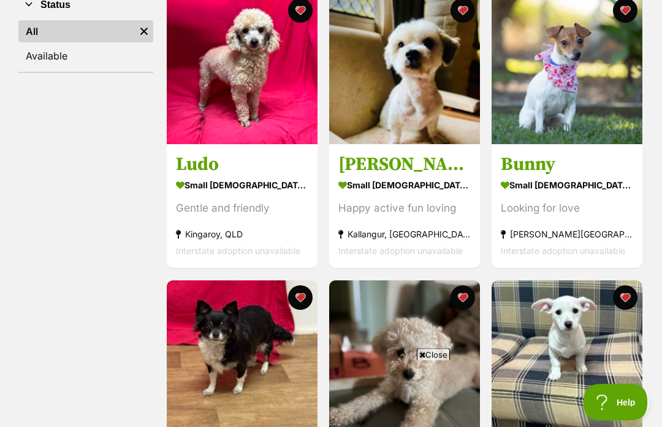
scroll to position [223, 0]
